Goal: Navigation & Orientation: Find specific page/section

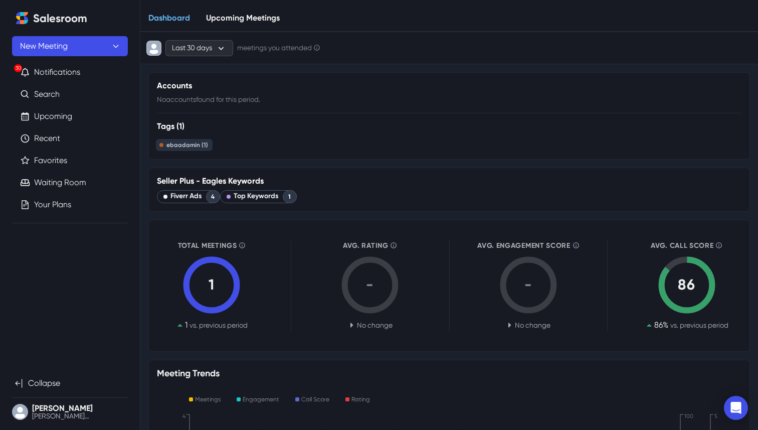
click at [23, 15] on icon "Home" at bounding box center [22, 14] width 4 height 4
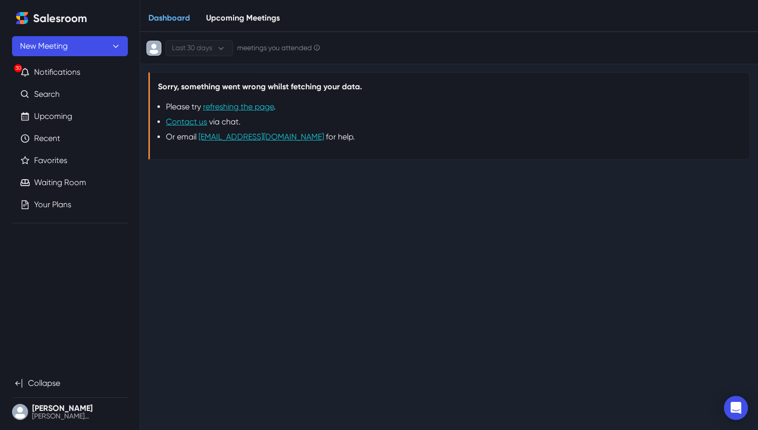
click at [23, 15] on icon "Home" at bounding box center [22, 14] width 4 height 4
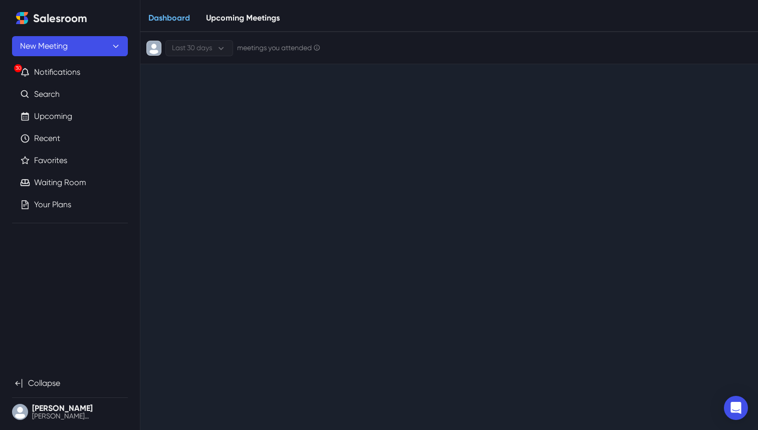
click at [23, 15] on icon "Home" at bounding box center [22, 14] width 4 height 4
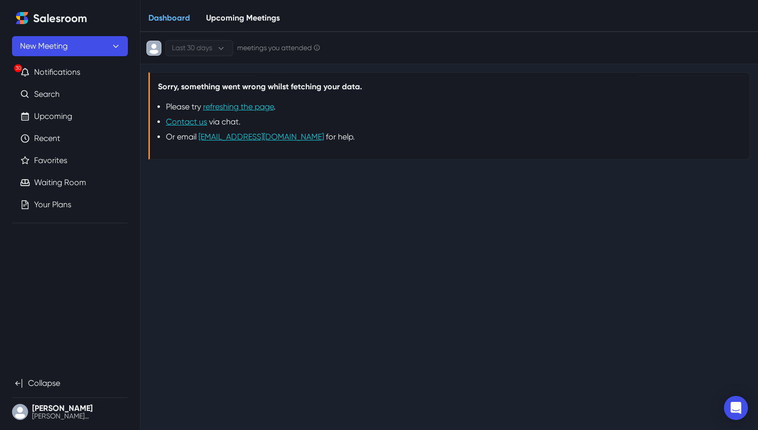
click at [23, 15] on icon "Home" at bounding box center [22, 14] width 4 height 4
click at [54, 186] on link "Waiting Room" at bounding box center [60, 183] width 52 height 12
click at [59, 121] on link "Upcoming" at bounding box center [53, 116] width 38 height 12
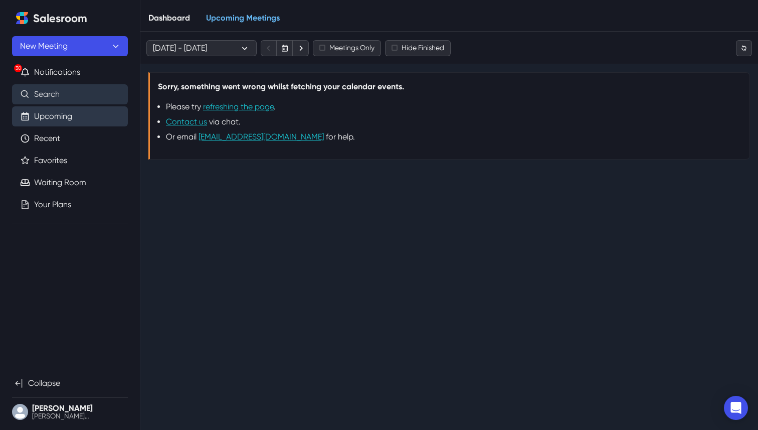
click at [60, 100] on link "Search" at bounding box center [47, 94] width 26 height 12
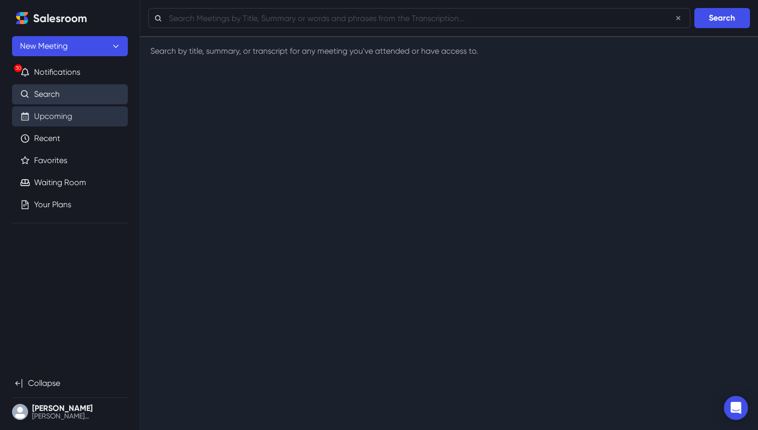
click at [72, 122] on link "Upcoming" at bounding box center [53, 116] width 38 height 12
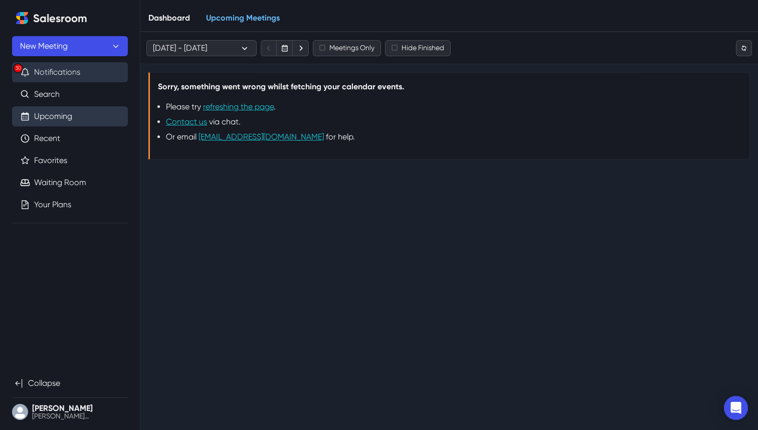
click at [73, 76] on button "30 Notifications" at bounding box center [70, 72] width 116 height 20
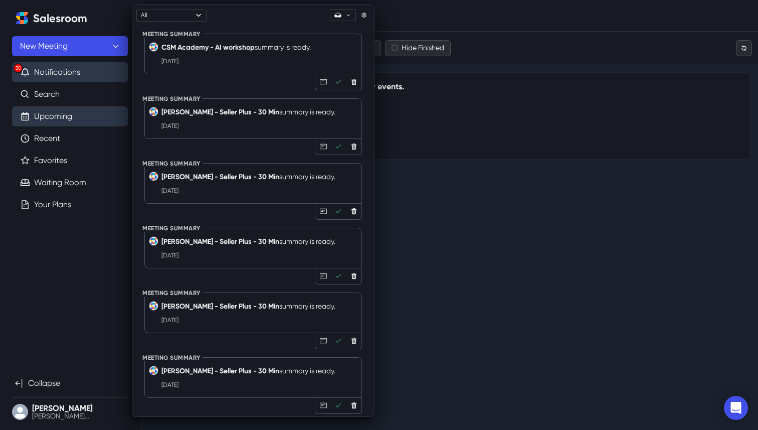
click at [72, 73] on button "30 Notifications" at bounding box center [70, 72] width 116 height 20
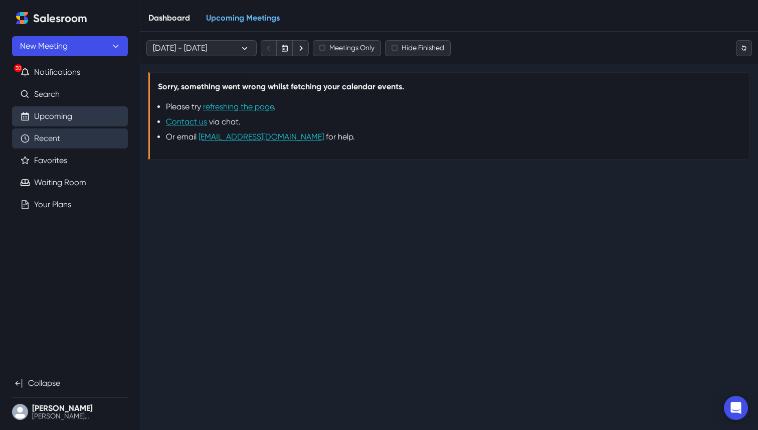
click at [60, 140] on link "Recent" at bounding box center [47, 138] width 26 height 12
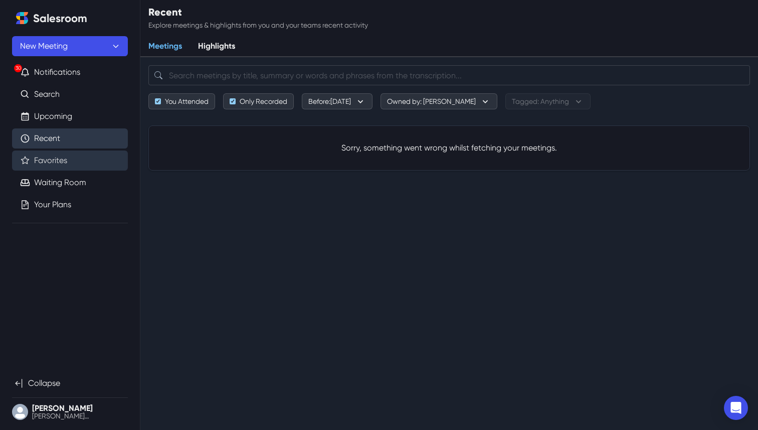
click at [58, 159] on link "Favorites" at bounding box center [50, 160] width 33 height 12
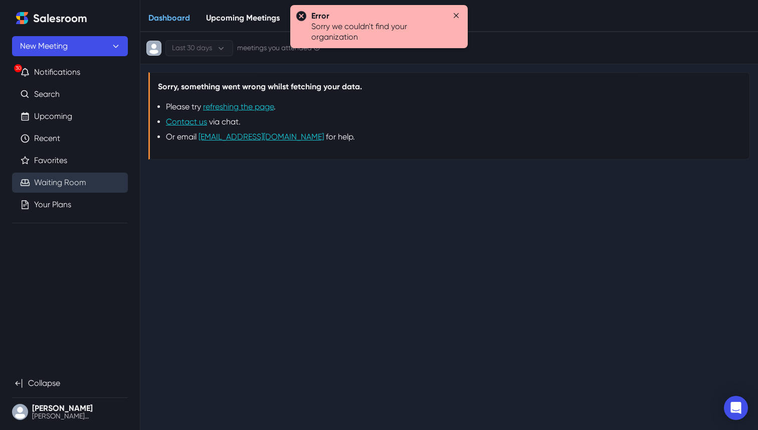
click at [57, 177] on link "Waiting Room" at bounding box center [60, 183] width 52 height 12
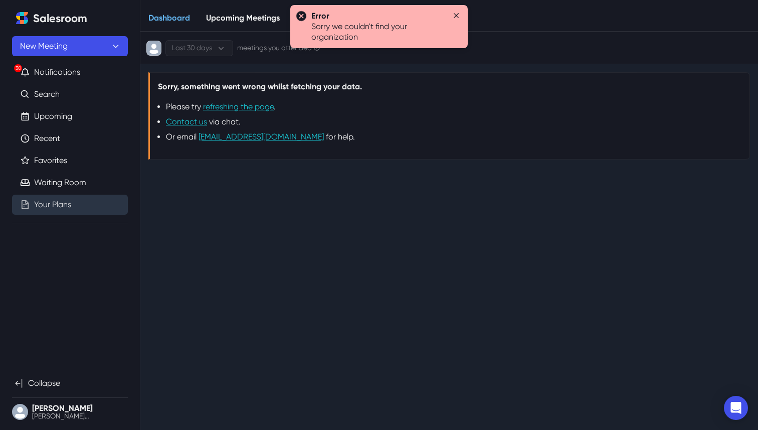
click at [55, 199] on link "Your Plans" at bounding box center [52, 205] width 37 height 12
